Goal: Browse casually: Explore the website without a specific task or goal

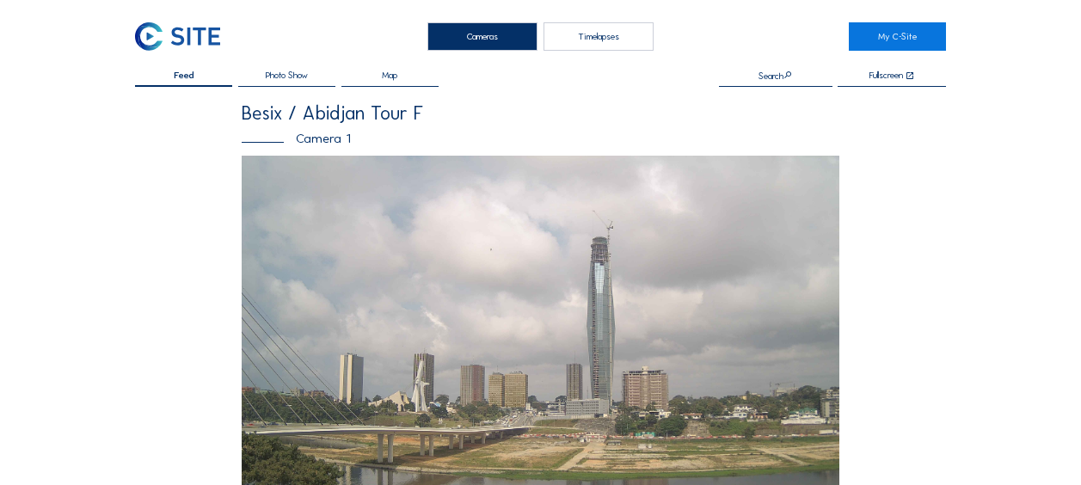
scroll to position [516, 0]
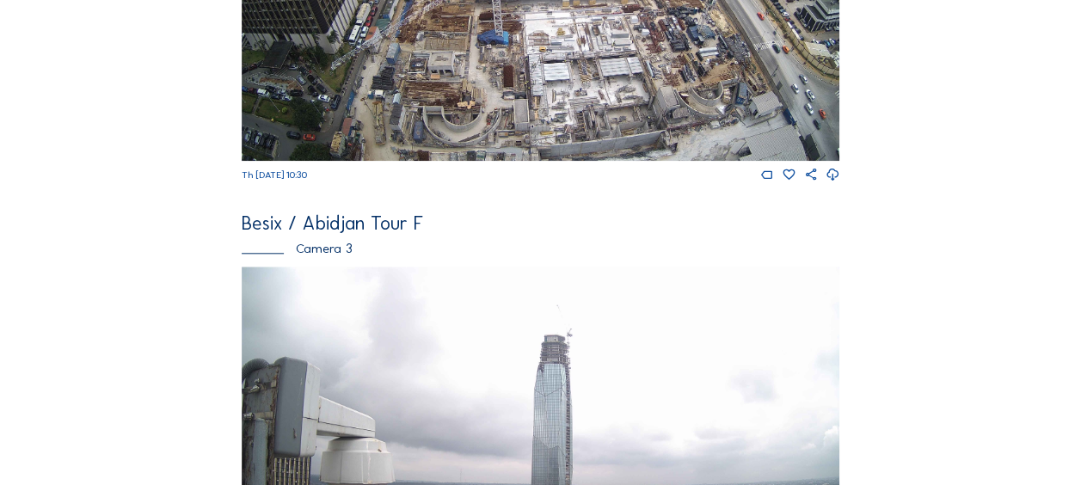
scroll to position [688, 0]
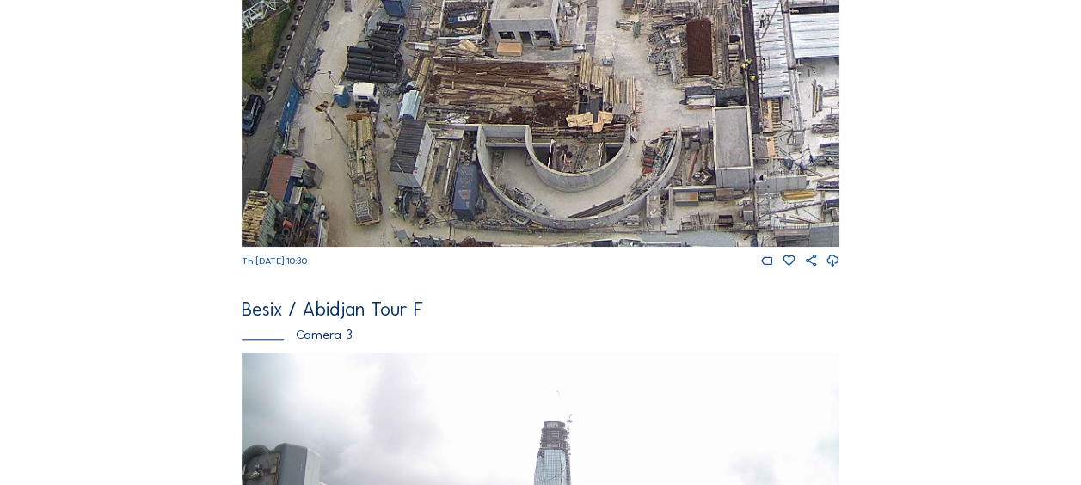
drag, startPoint x: 389, startPoint y: 200, endPoint x: 409, endPoint y: 150, distance: 53.7
click at [409, 150] on img at bounding box center [541, 79] width 598 height 336
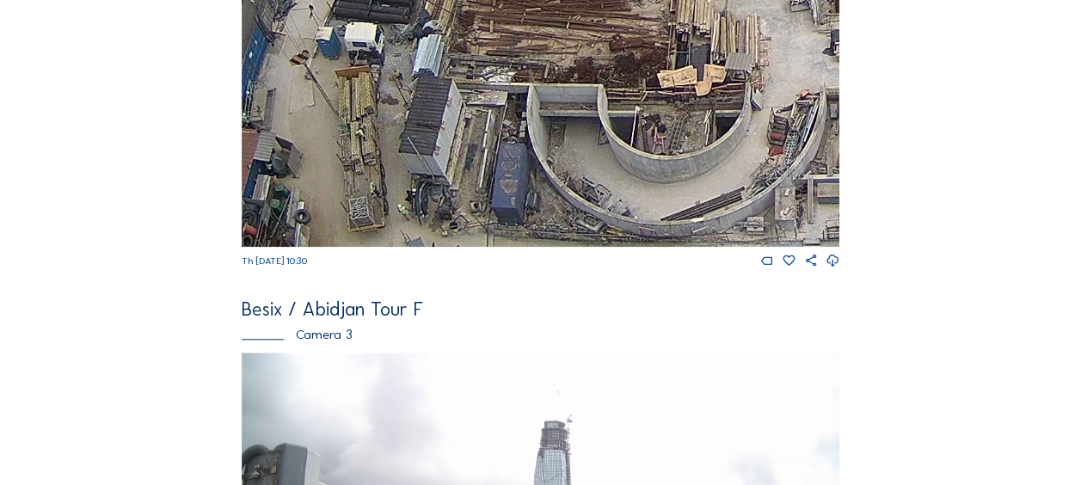
drag, startPoint x: 487, startPoint y: 81, endPoint x: 399, endPoint y: 230, distance: 172.7
click at [399, 230] on img at bounding box center [541, 79] width 598 height 336
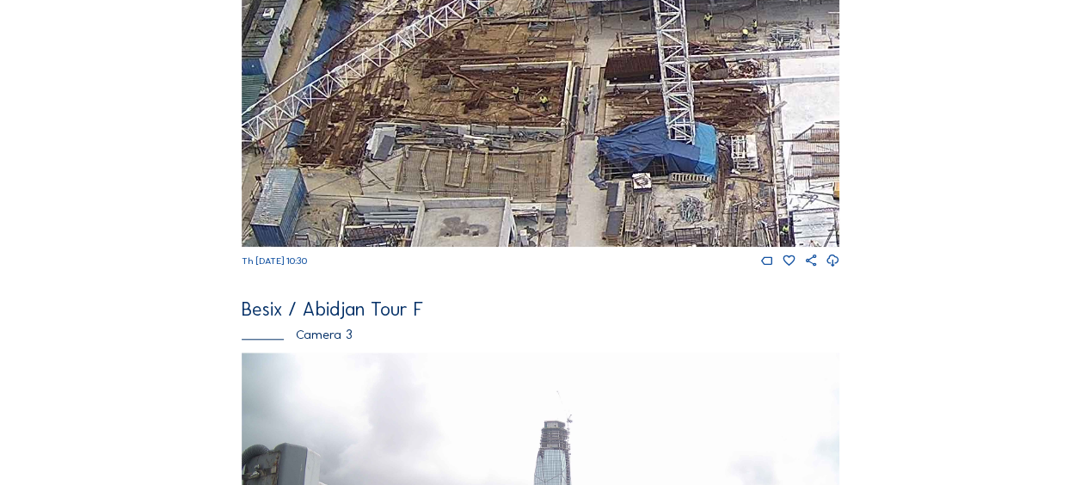
drag, startPoint x: 478, startPoint y: 121, endPoint x: 433, endPoint y: 271, distance: 156.4
click at [433, 269] on div "Th [DATE] 10:30" at bounding box center [541, 90] width 598 height 359
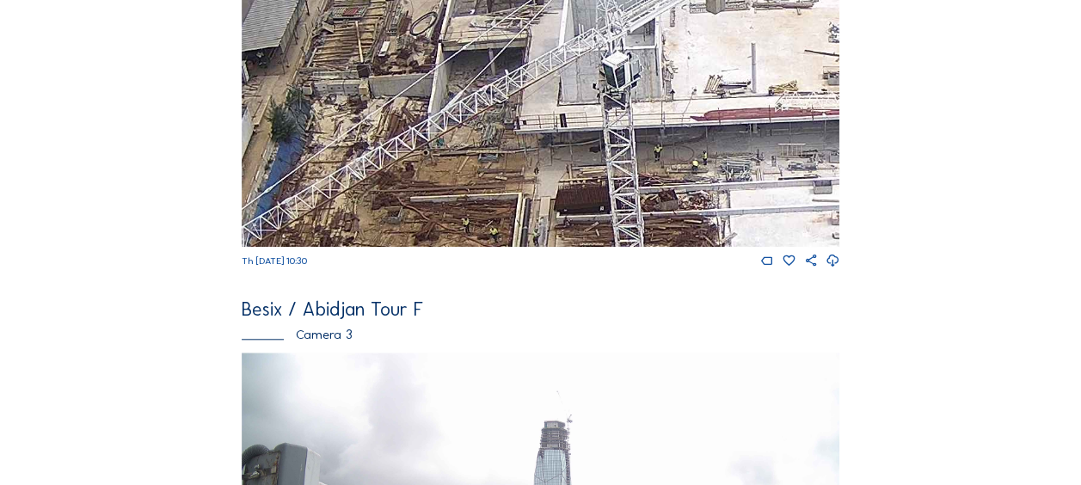
drag, startPoint x: 522, startPoint y: 130, endPoint x: 476, endPoint y: 258, distance: 136.0
click at [476, 257] on div "Th [DATE] 10:30" at bounding box center [541, 90] width 598 height 359
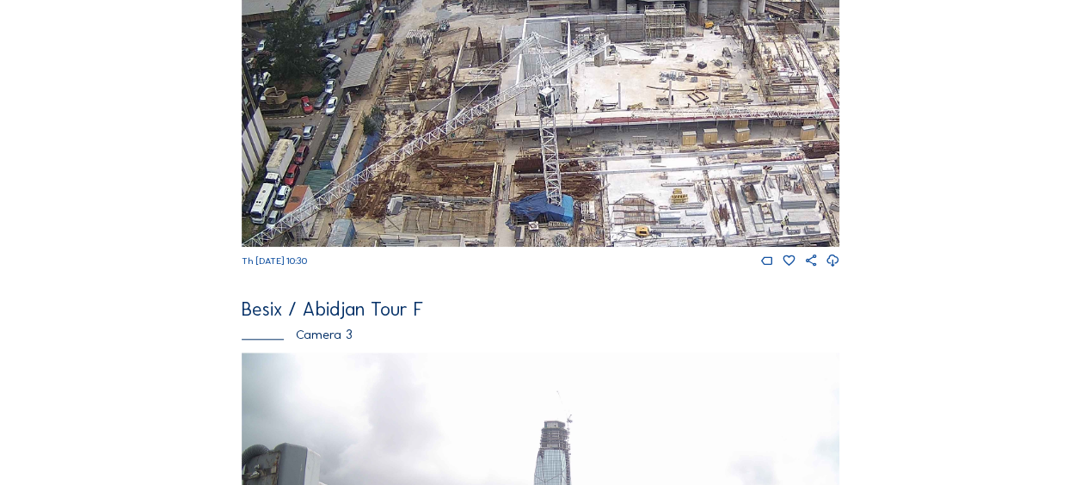
drag, startPoint x: 448, startPoint y: 190, endPoint x: 507, endPoint y: 31, distance: 169.5
click at [506, 32] on img at bounding box center [541, 79] width 598 height 336
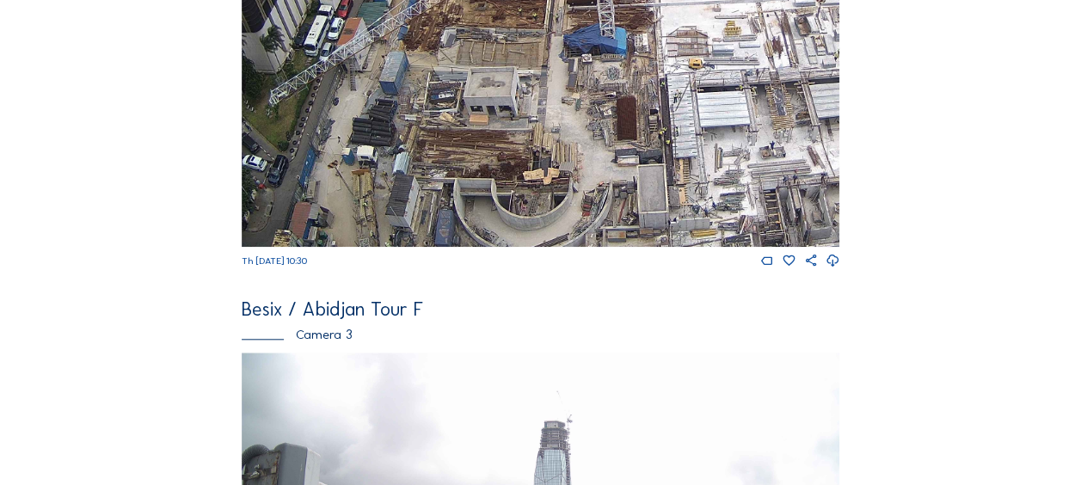
drag, startPoint x: 517, startPoint y: 141, endPoint x: 566, endPoint y: 65, distance: 90.2
click at [563, 69] on img at bounding box center [541, 79] width 598 height 336
